Goal: Task Accomplishment & Management: Manage account settings

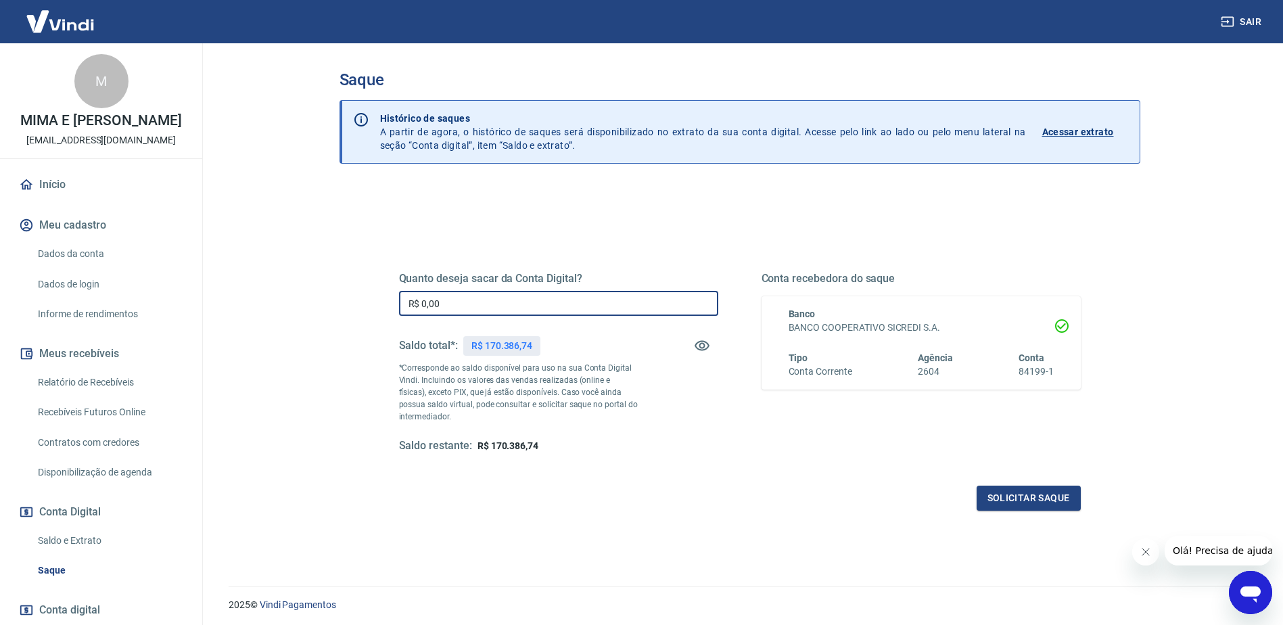
click at [473, 298] on input "R$ 0,00" at bounding box center [558, 303] width 319 height 25
type input "R$ 170.386,74"
click at [623, 346] on div "Saldo total*: R$ 170.386,74" at bounding box center [558, 345] width 319 height 32
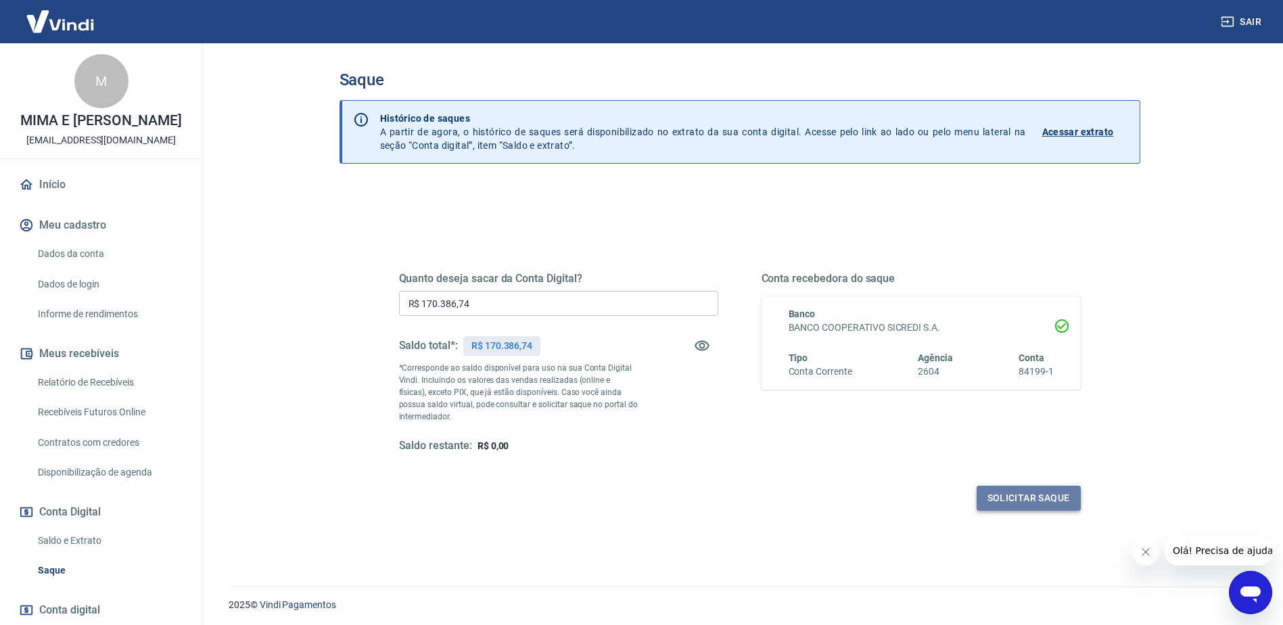
click at [1032, 496] on button "Solicitar saque" at bounding box center [1028, 497] width 104 height 25
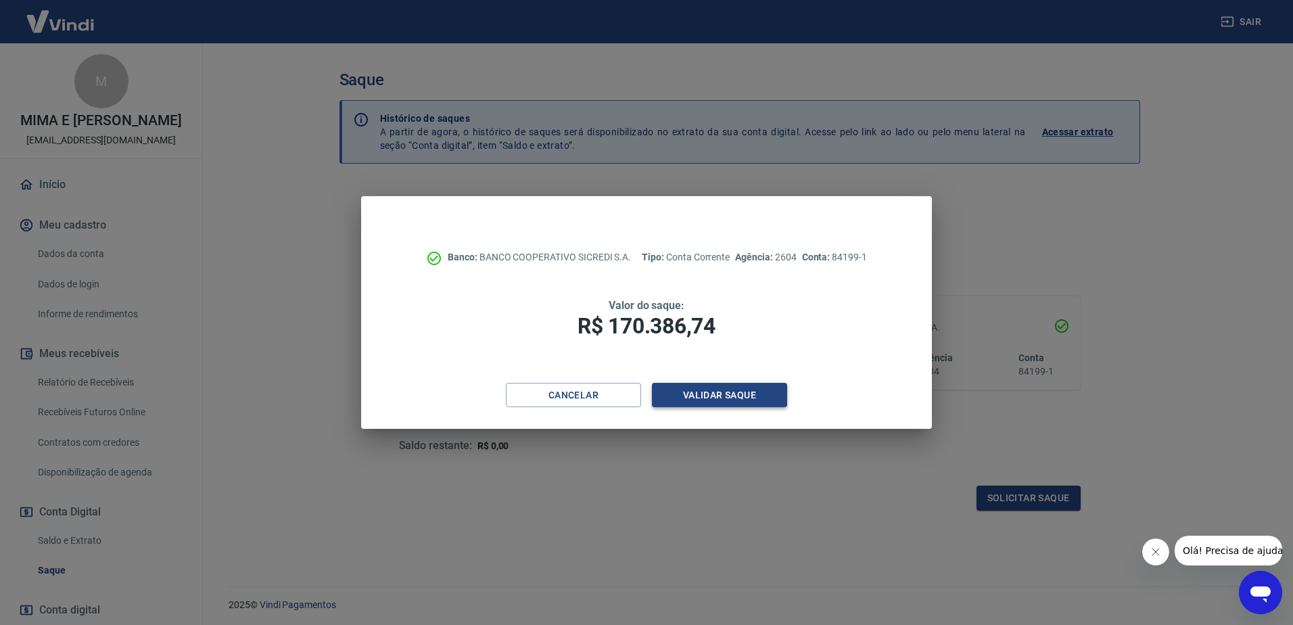
click at [735, 393] on button "Validar saque" at bounding box center [719, 395] width 135 height 25
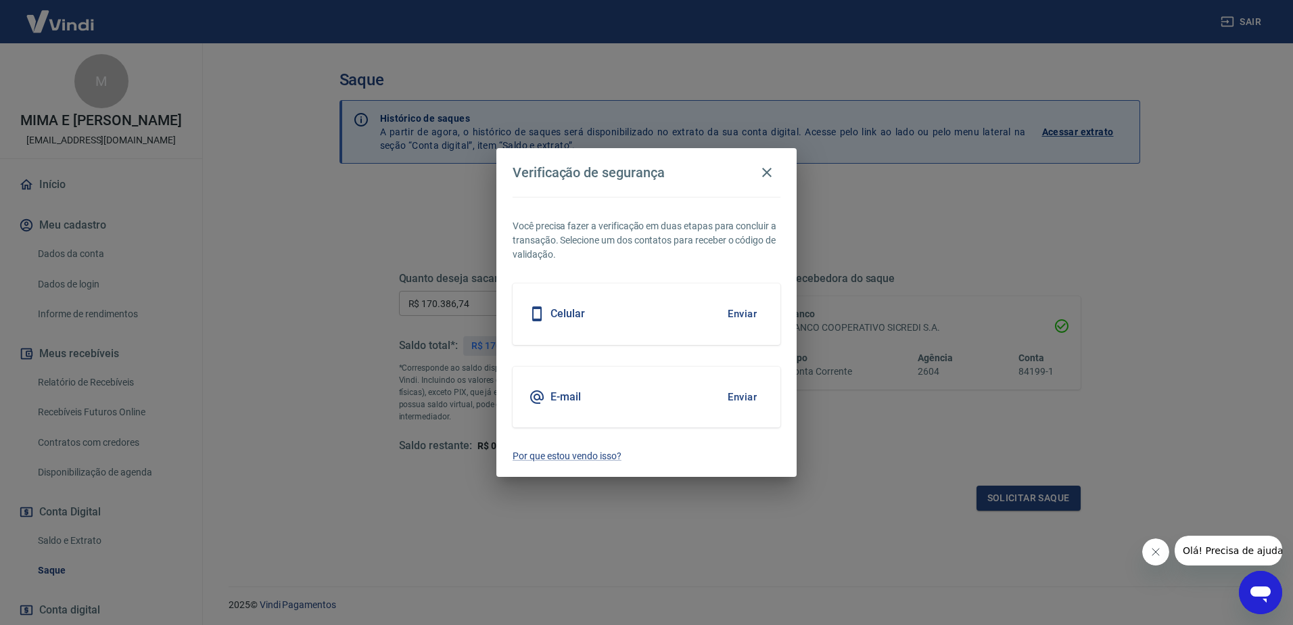
click at [740, 399] on button "Enviar" at bounding box center [742, 397] width 44 height 28
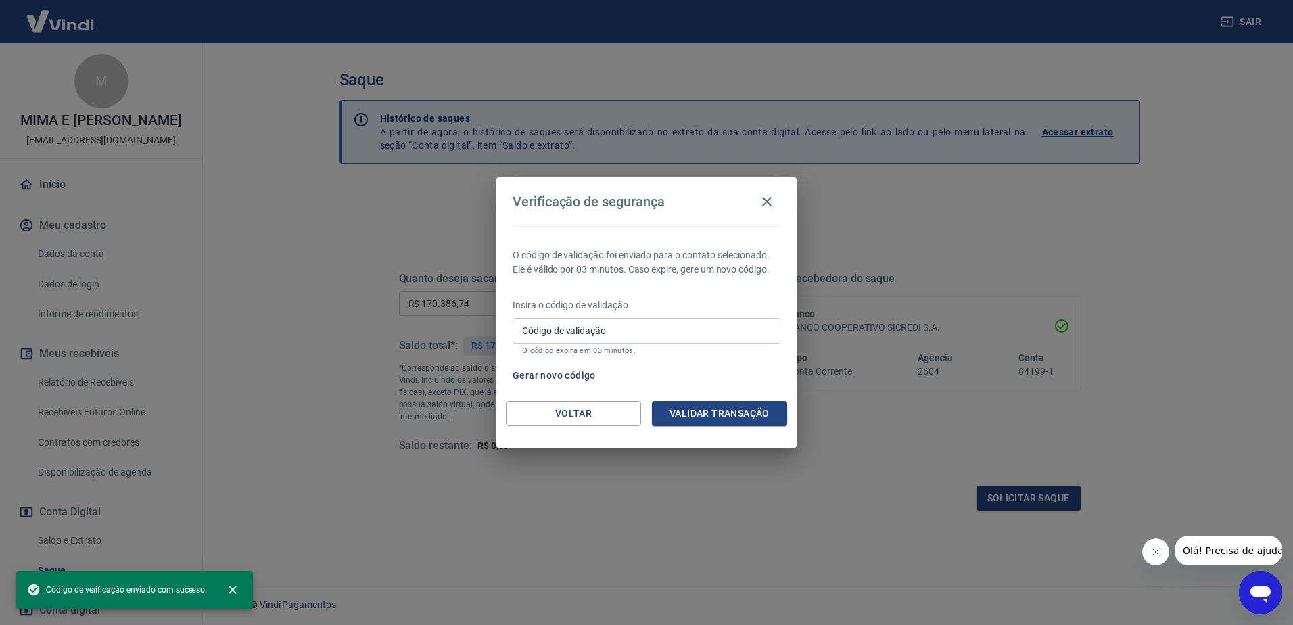
click at [684, 333] on input "Código de validação" at bounding box center [646, 330] width 268 height 25
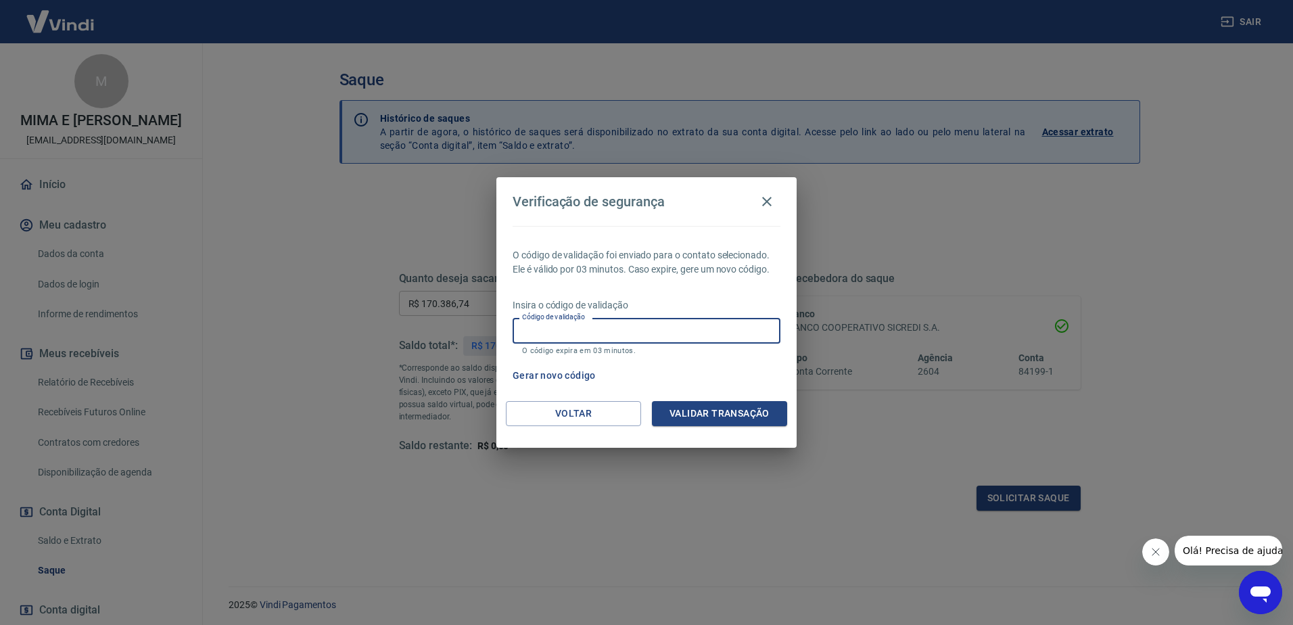
paste input "174349"
type input "174349"
click at [732, 419] on button "Validar transação" at bounding box center [719, 413] width 135 height 25
